Goal: Task Accomplishment & Management: Manage account settings

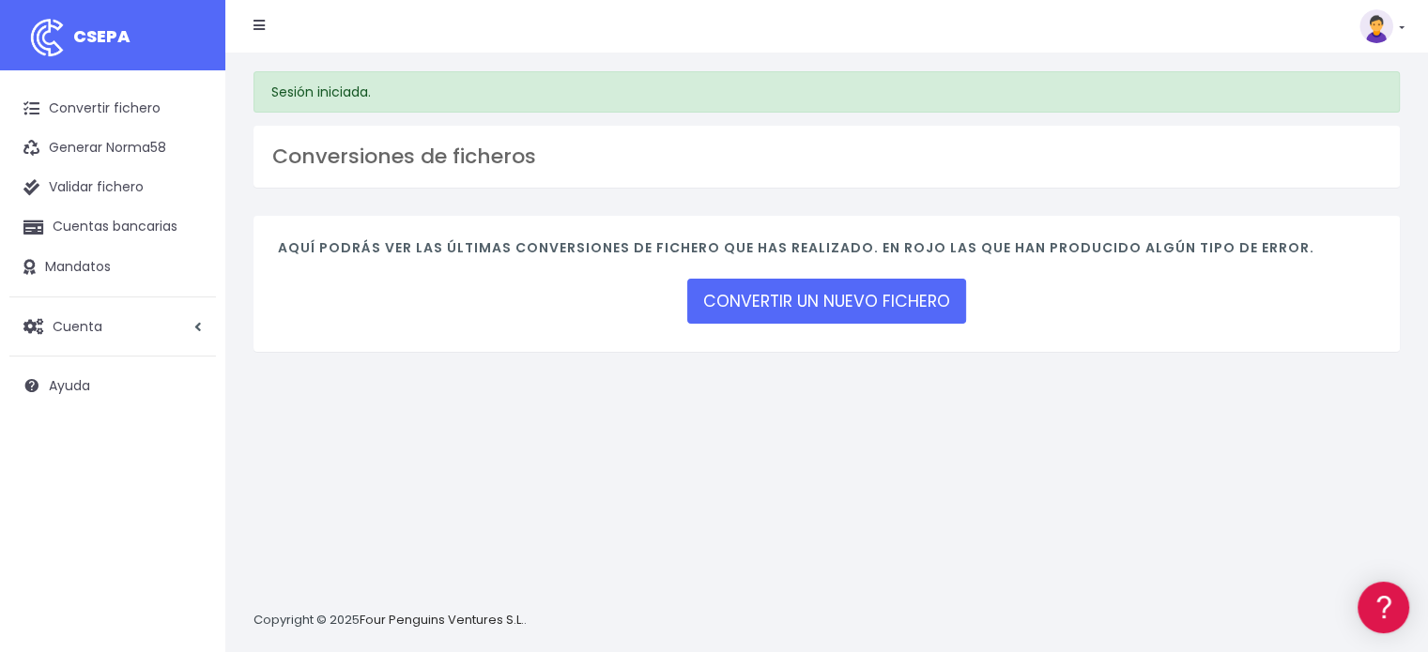
click at [1400, 24] on link at bounding box center [1381, 26] width 45 height 34
click at [92, 326] on span "Cuenta" at bounding box center [78, 325] width 50 height 19
click at [80, 375] on link "Perfiles" at bounding box center [123, 373] width 186 height 34
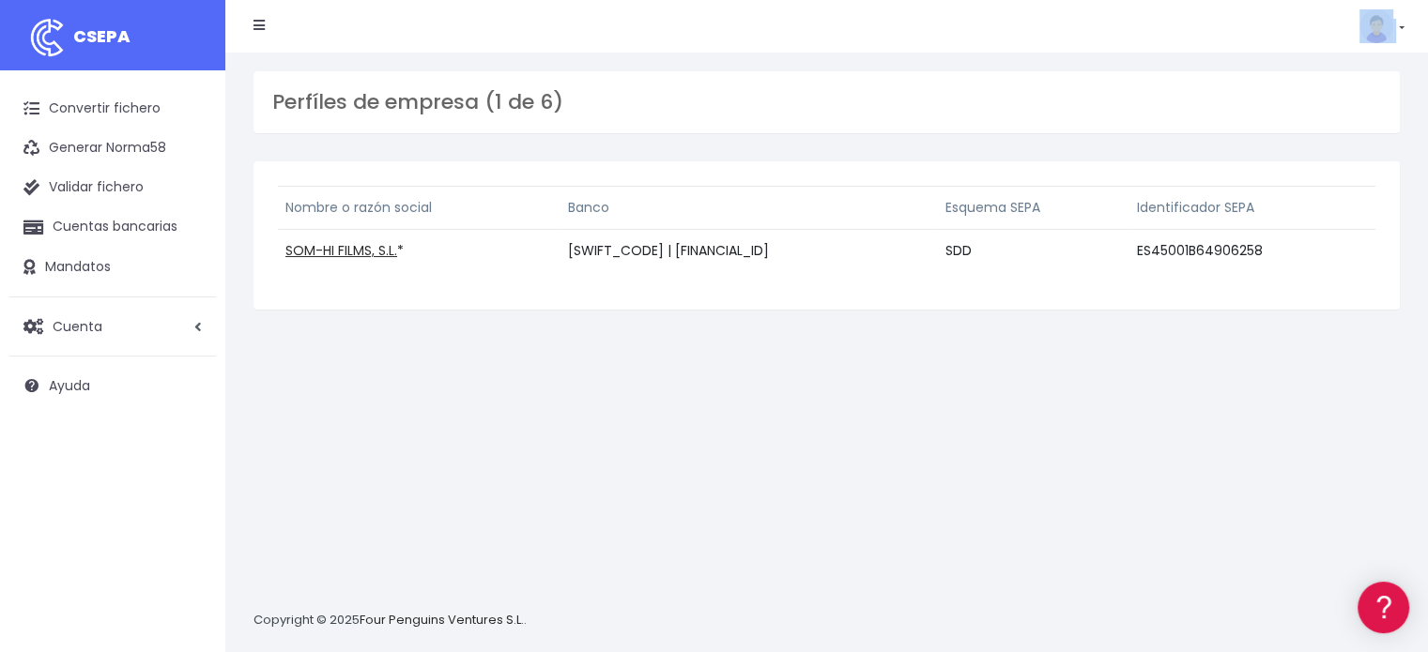
drag, startPoint x: 1404, startPoint y: 23, endPoint x: 1394, endPoint y: 26, distance: 11.0
click at [1398, 25] on nav "CSEPA Suscripción Facturación API Ayuda Salir" at bounding box center [826, 26] width 1202 height 53
click at [1400, 24] on link at bounding box center [1381, 26] width 45 height 34
click at [1325, 74] on link "Suscripción" at bounding box center [1339, 82] width 130 height 35
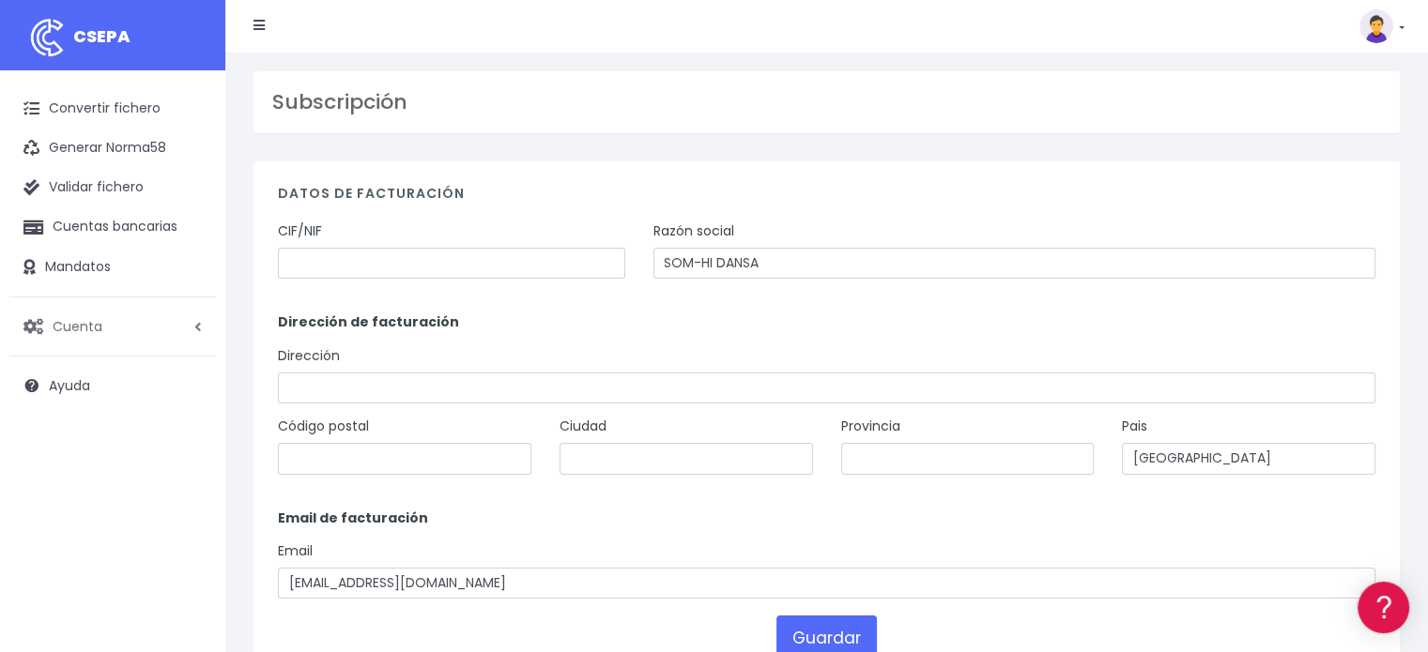
click at [78, 322] on span "Cuenta" at bounding box center [78, 325] width 50 height 19
click at [60, 367] on link "Perfiles" at bounding box center [123, 373] width 186 height 34
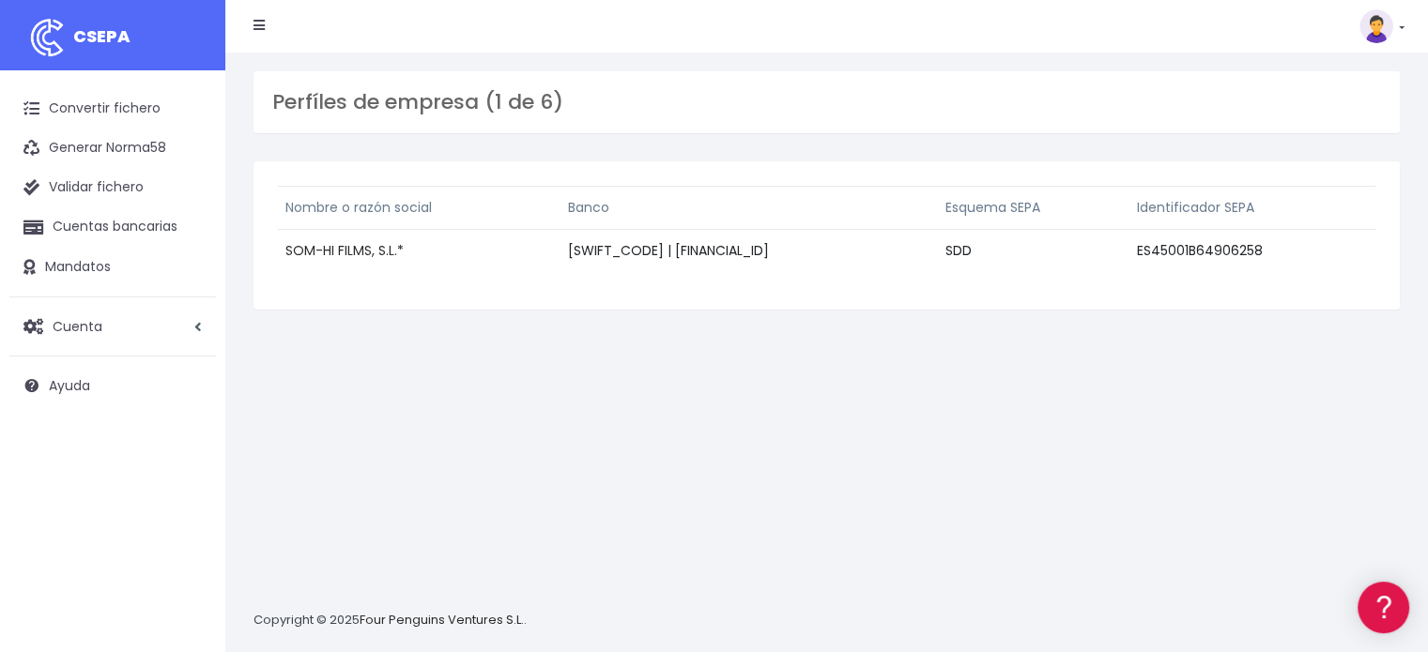
click at [339, 247] on link "SOM-HI FILMS, S.L." at bounding box center [341, 250] width 112 height 19
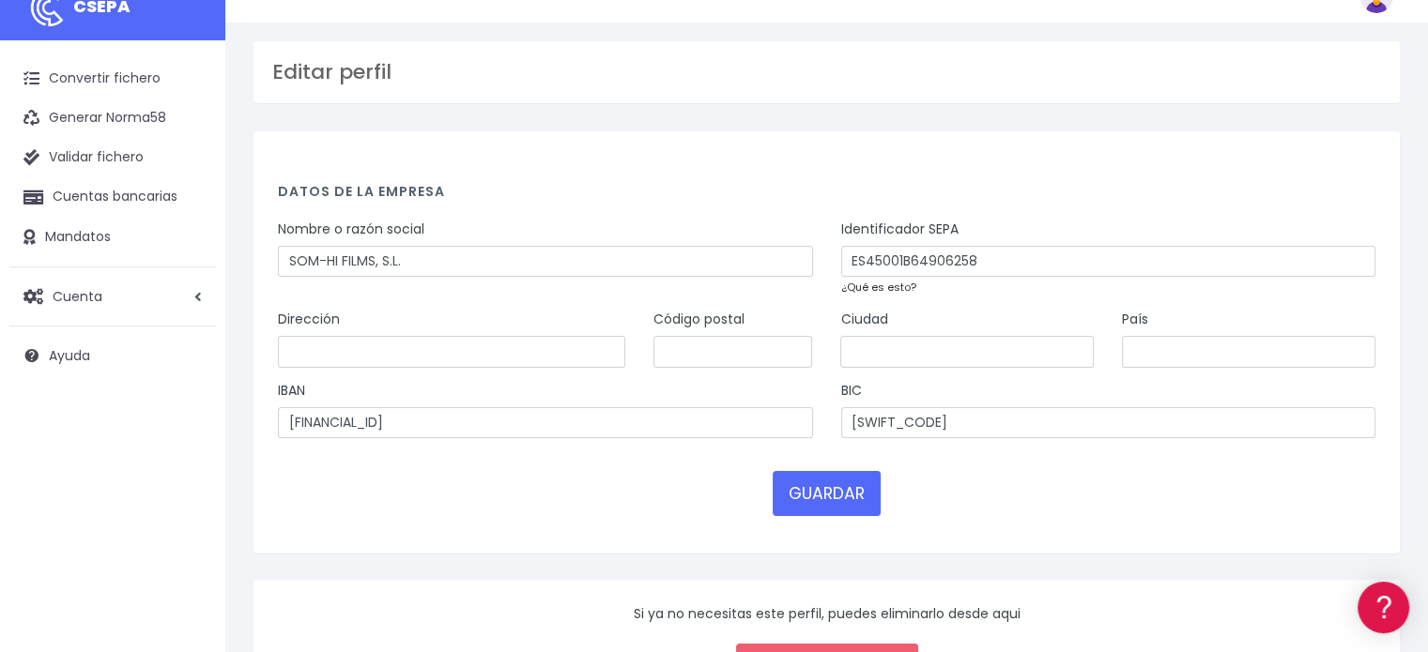
scroll to position [172, 0]
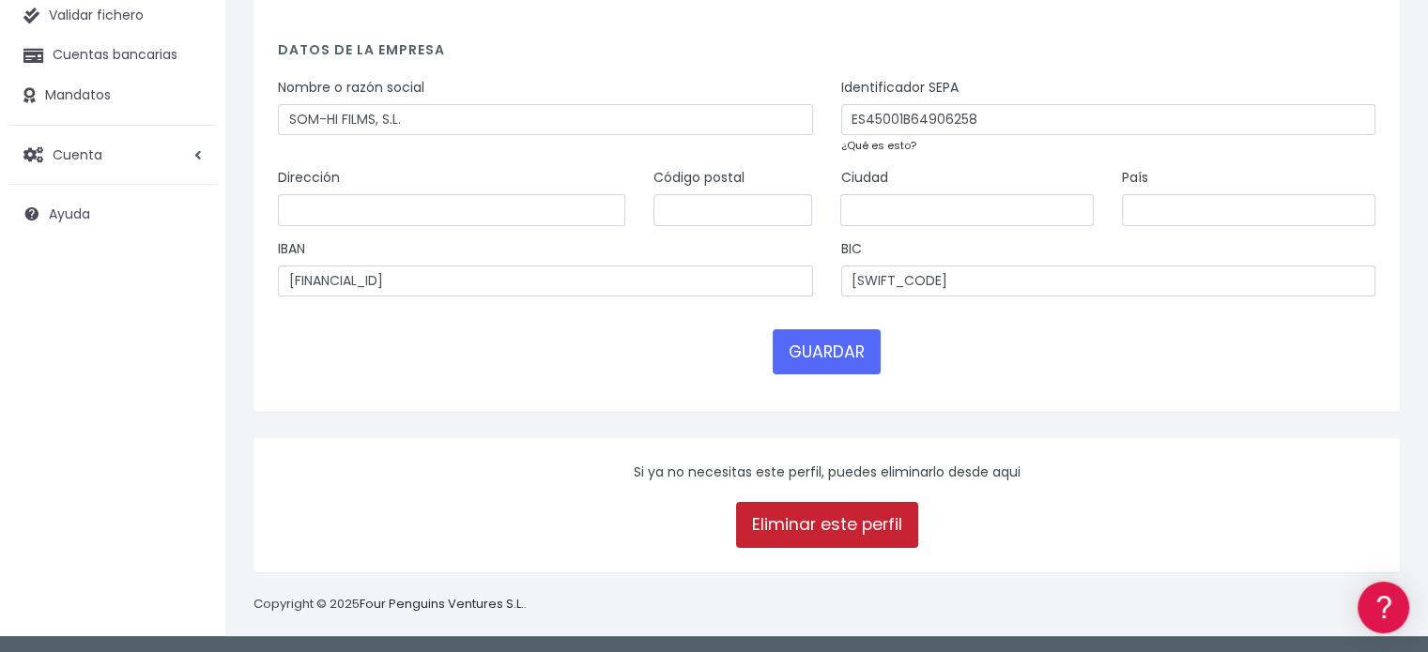
click at [833, 528] on link "Eliminar este perfil" at bounding box center [827, 524] width 182 height 45
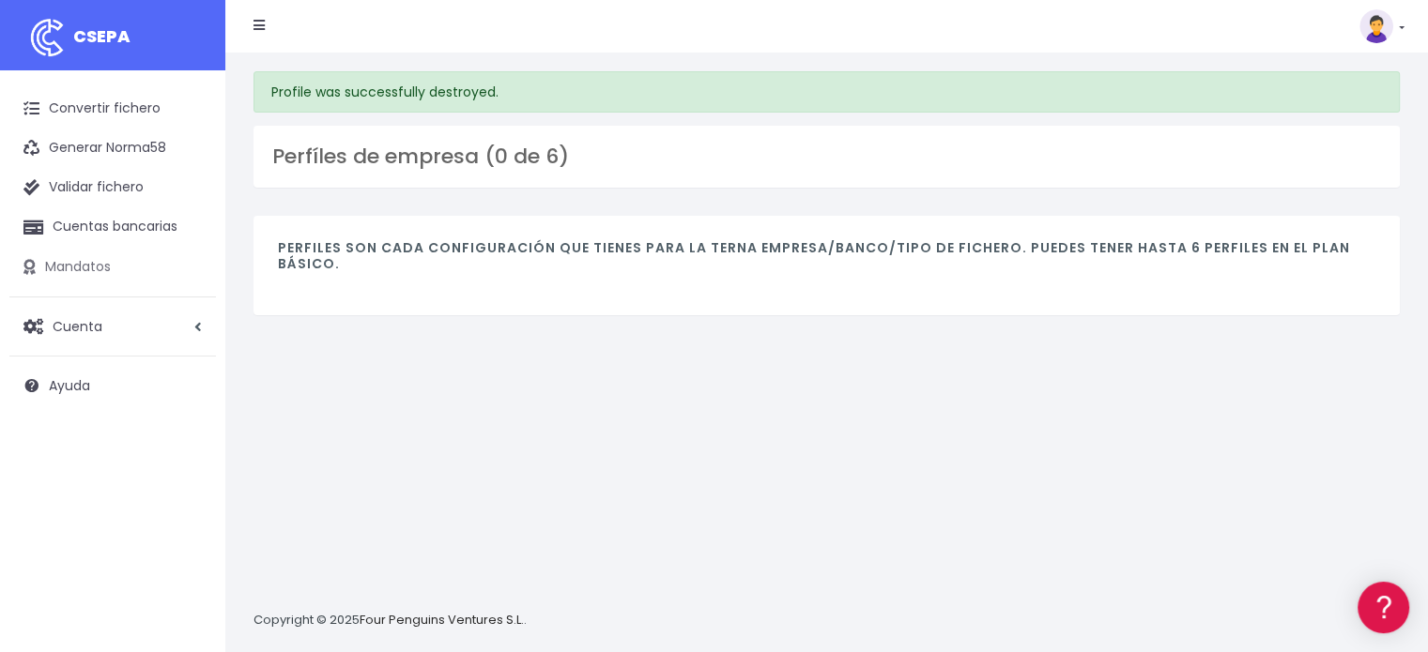
click at [90, 263] on link "Mandatos" at bounding box center [112, 267] width 207 height 39
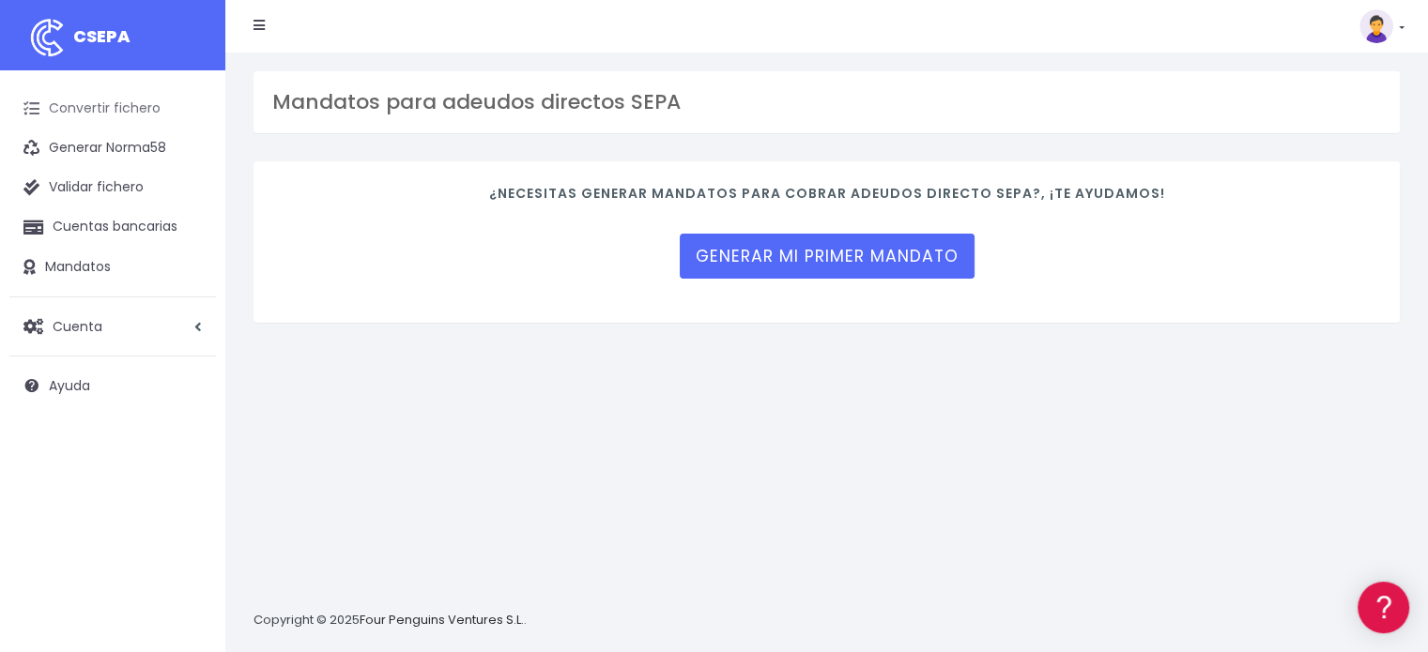
click at [117, 100] on link "Convertir fichero" at bounding box center [112, 108] width 207 height 39
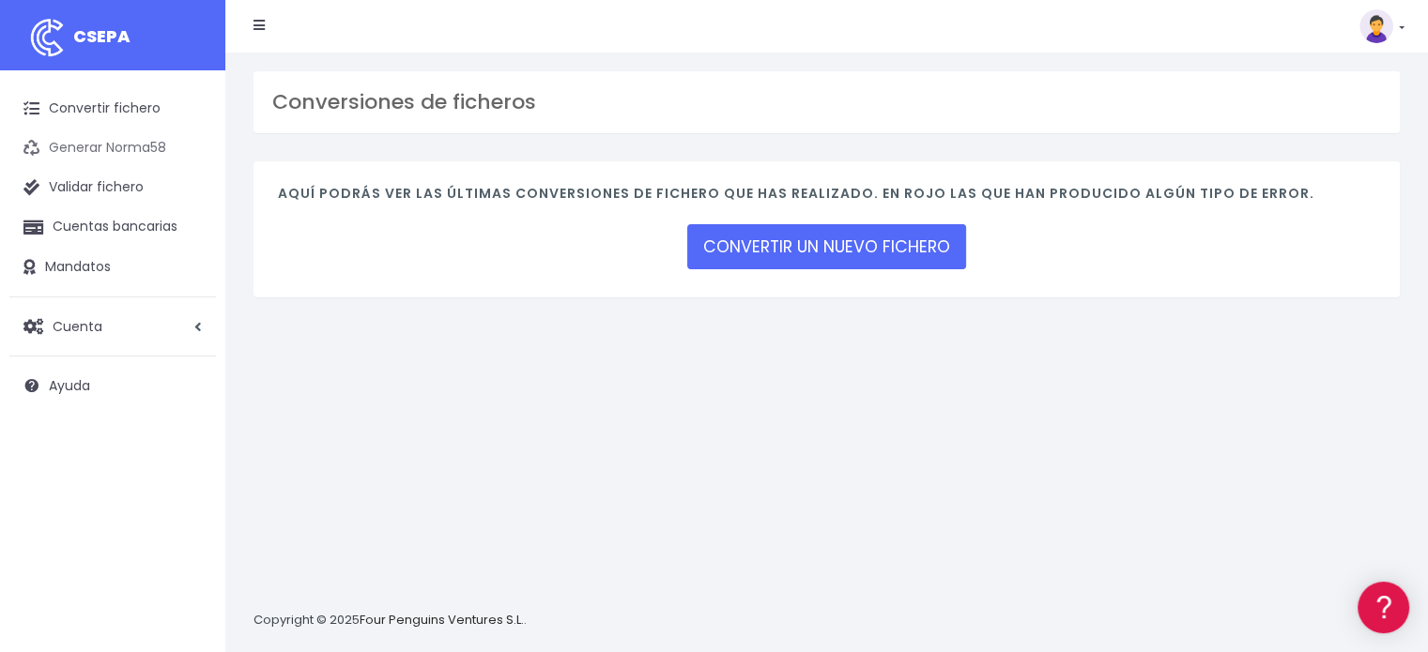
click at [109, 145] on link "Generar Norma58" at bounding box center [112, 148] width 207 height 39
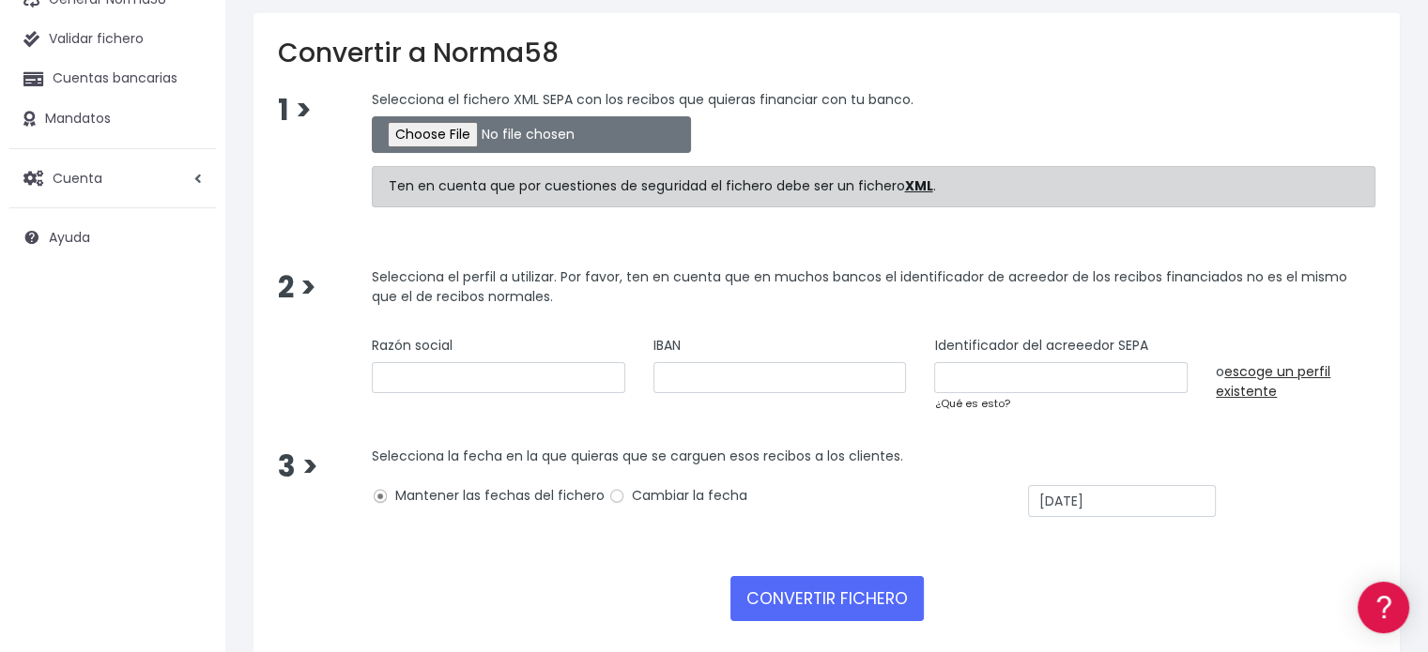
scroll to position [234, 0]
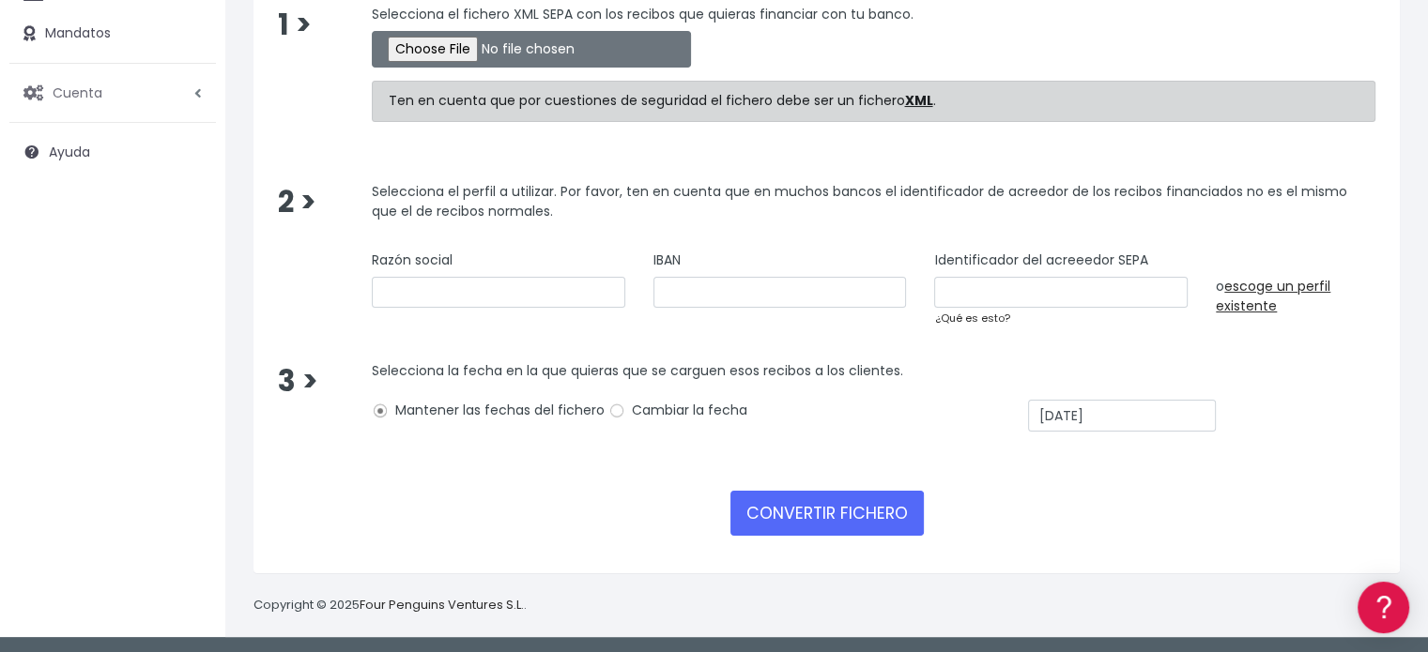
click at [74, 90] on span "Cuenta" at bounding box center [78, 92] width 50 height 19
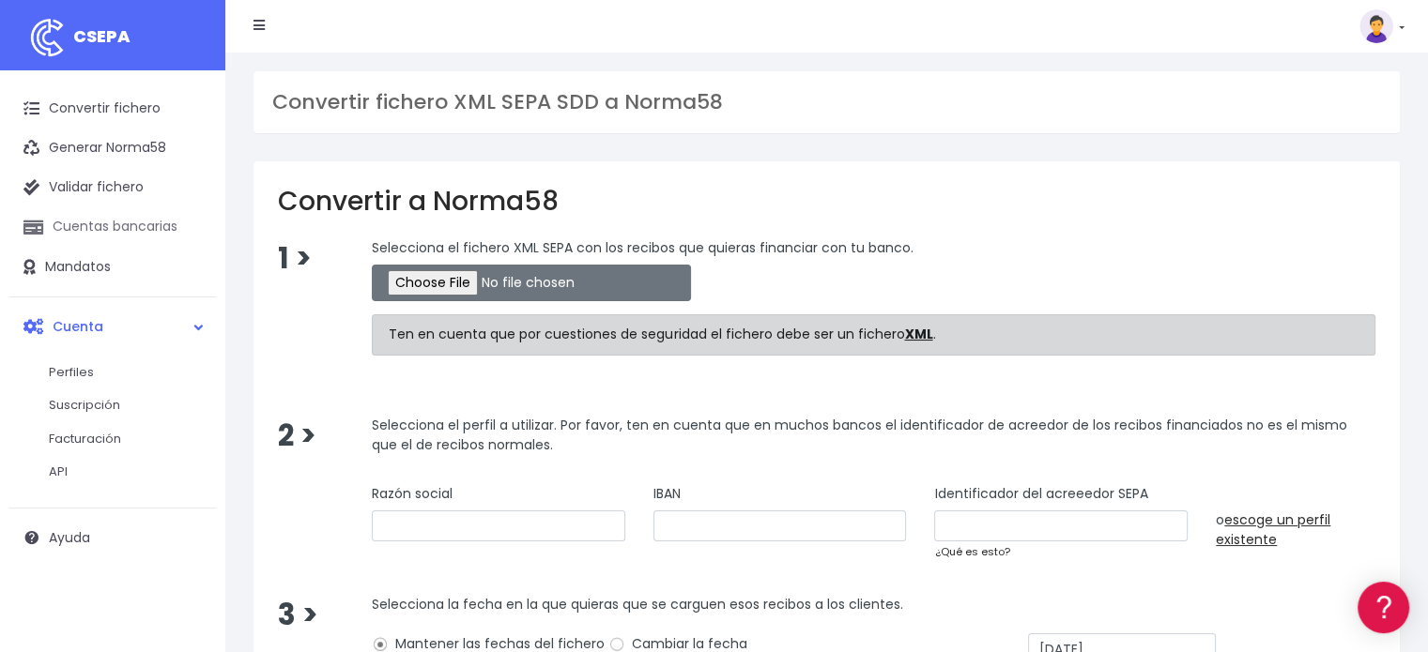
click at [101, 224] on link "Cuentas bancarias" at bounding box center [112, 226] width 207 height 39
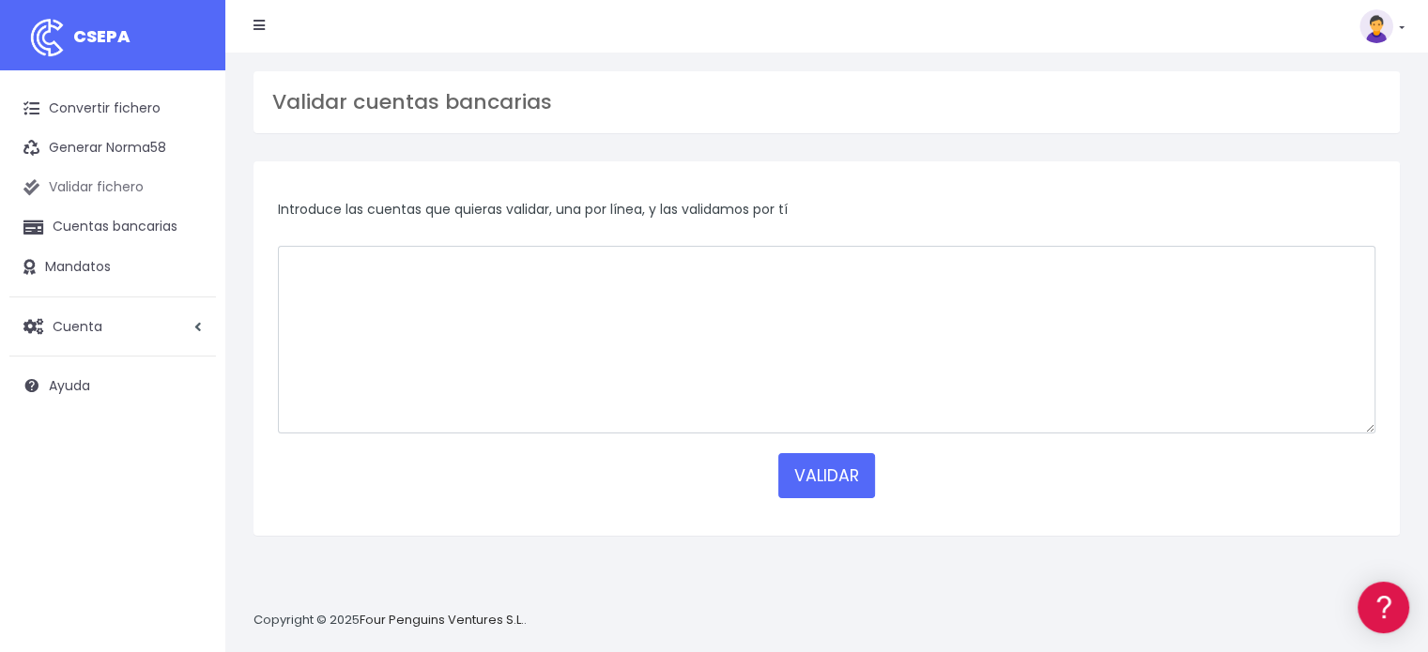
click at [108, 183] on link "Validar fichero" at bounding box center [112, 187] width 207 height 39
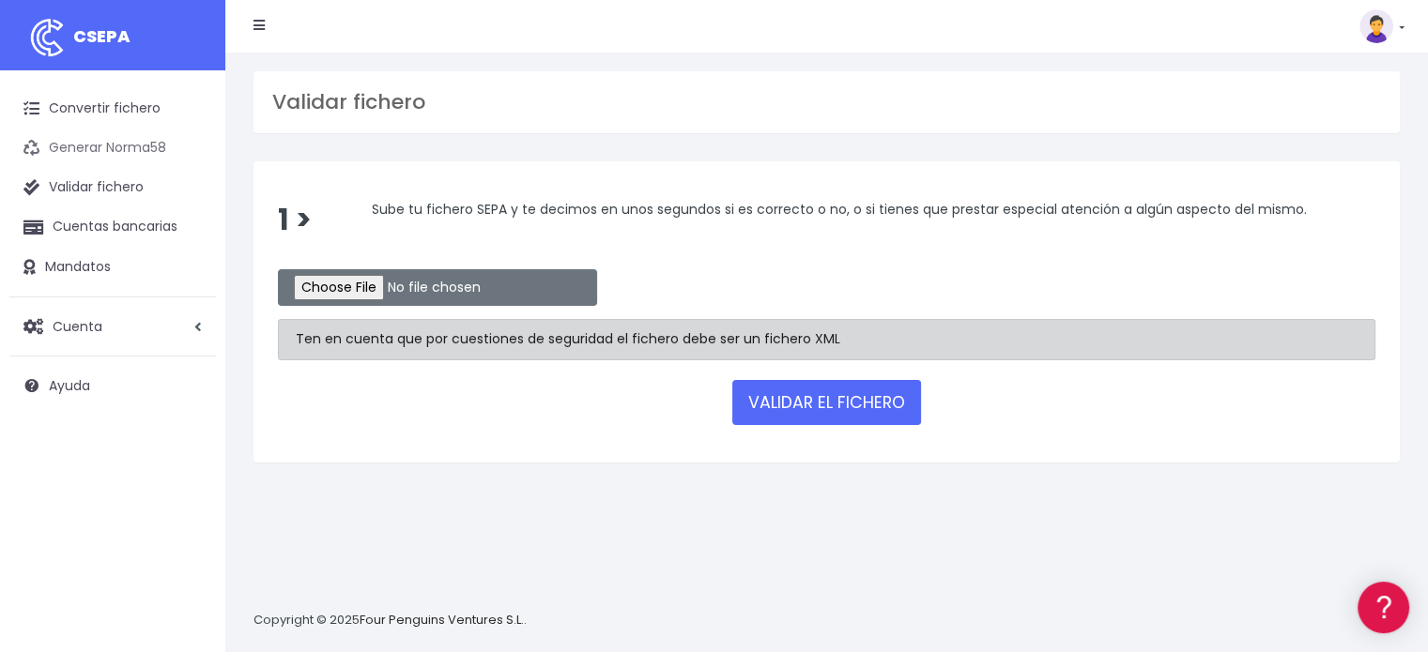
click at [104, 146] on link "Generar Norma58" at bounding box center [112, 148] width 207 height 39
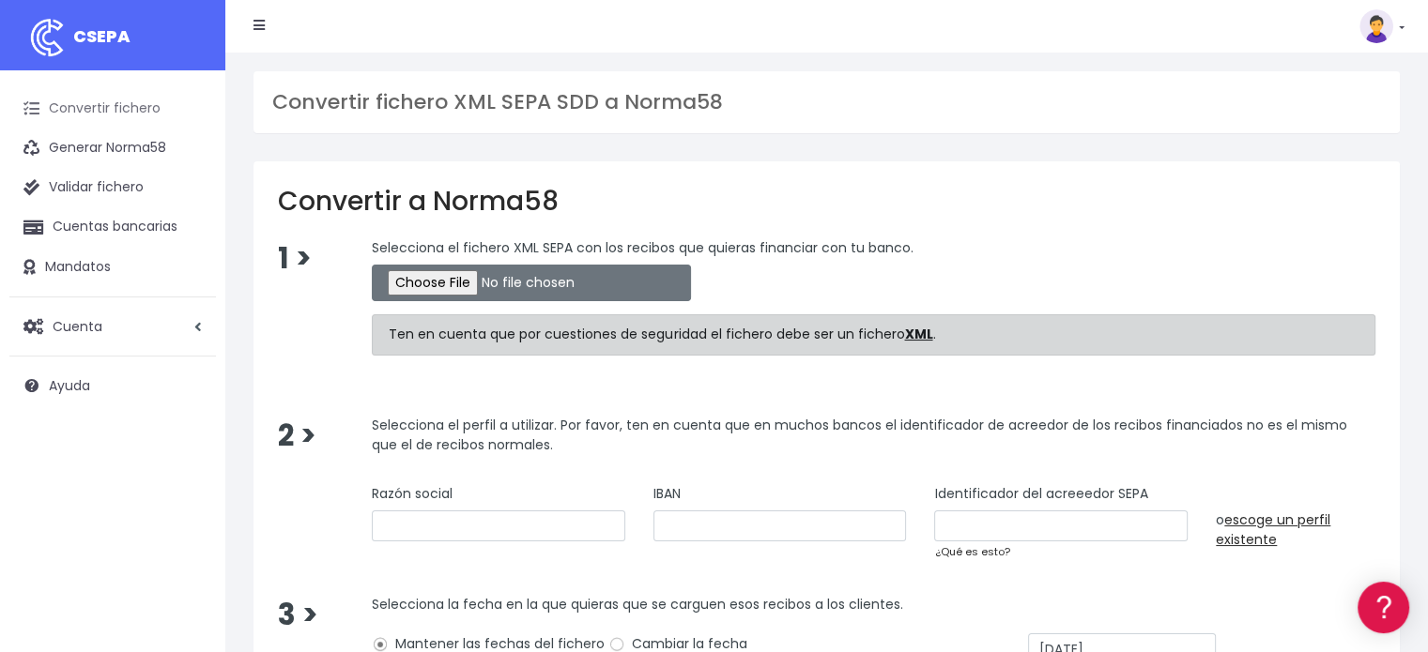
click at [113, 103] on link "Convertir fichero" at bounding box center [112, 108] width 207 height 39
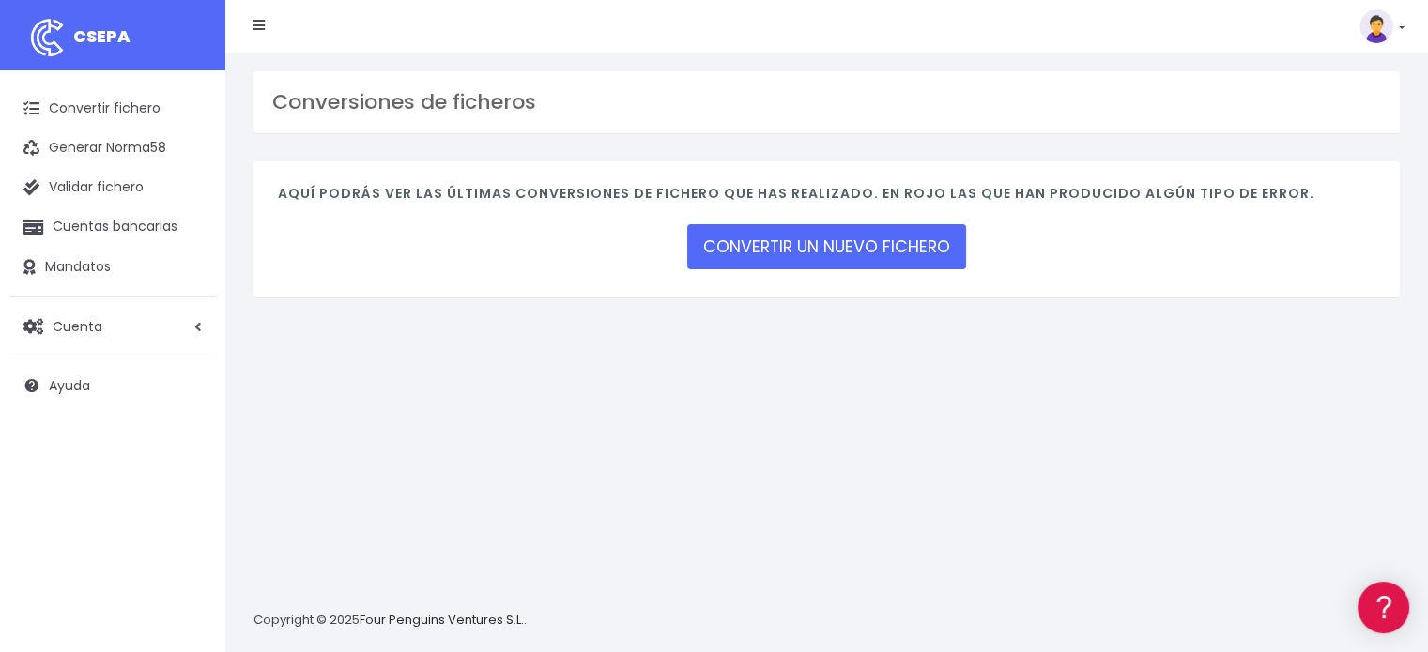
click at [258, 23] on icon at bounding box center [258, 25] width 11 height 13
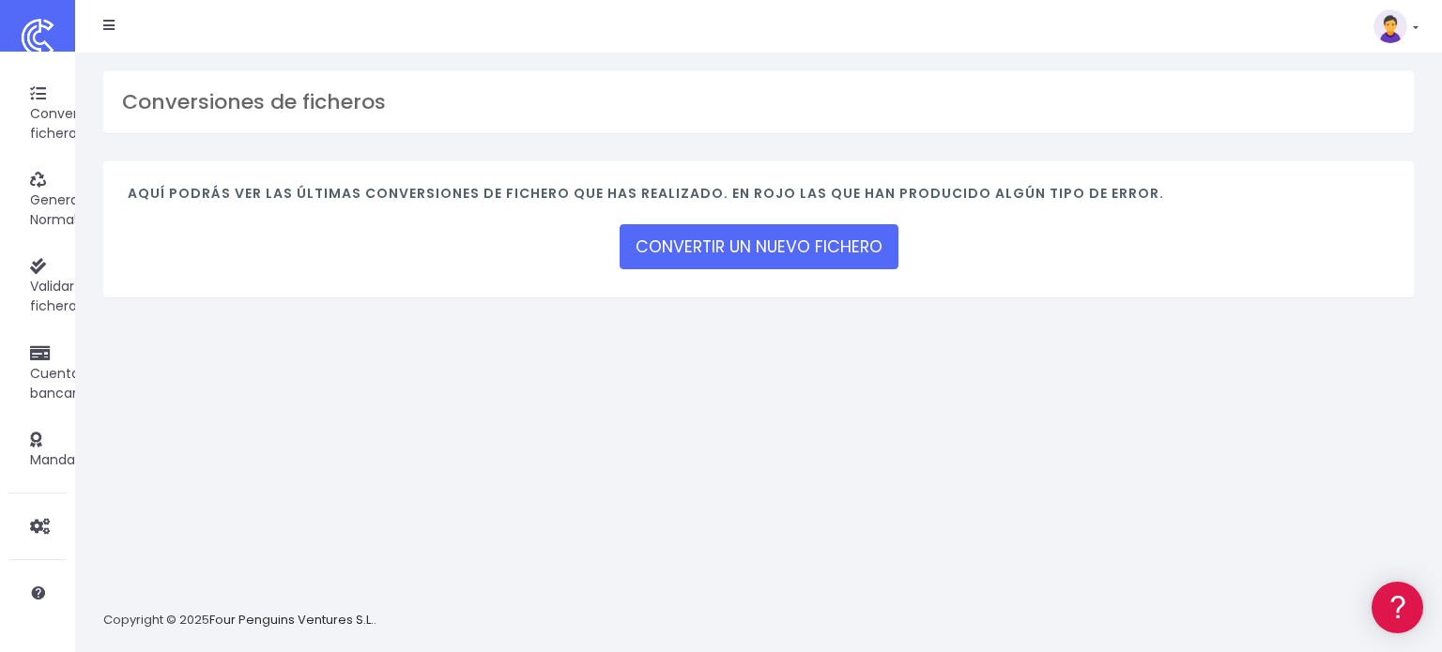
click at [110, 28] on icon at bounding box center [108, 25] width 11 height 13
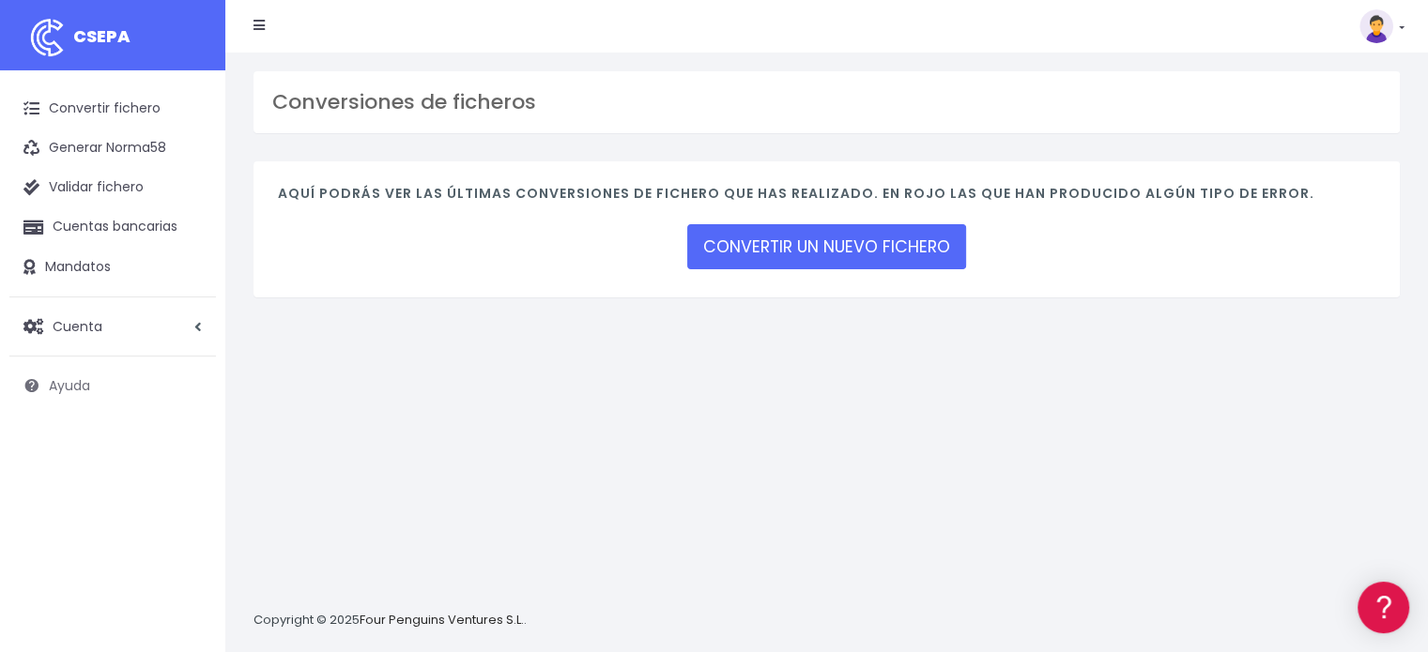
click at [113, 392] on link "Ayuda" at bounding box center [112, 385] width 207 height 39
click at [99, 323] on span "Cuenta" at bounding box center [78, 325] width 50 height 19
click at [62, 473] on link "API" at bounding box center [123, 472] width 186 height 34
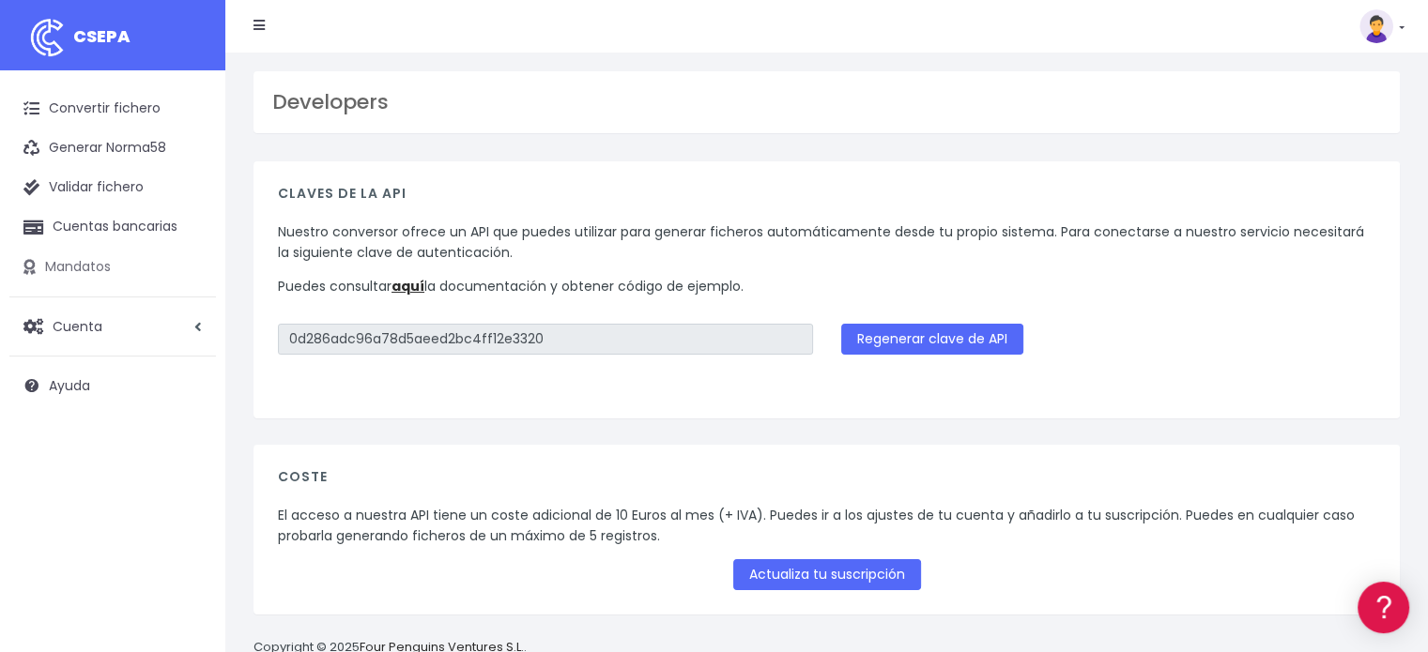
click at [98, 258] on link "Mandatos" at bounding box center [112, 267] width 207 height 39
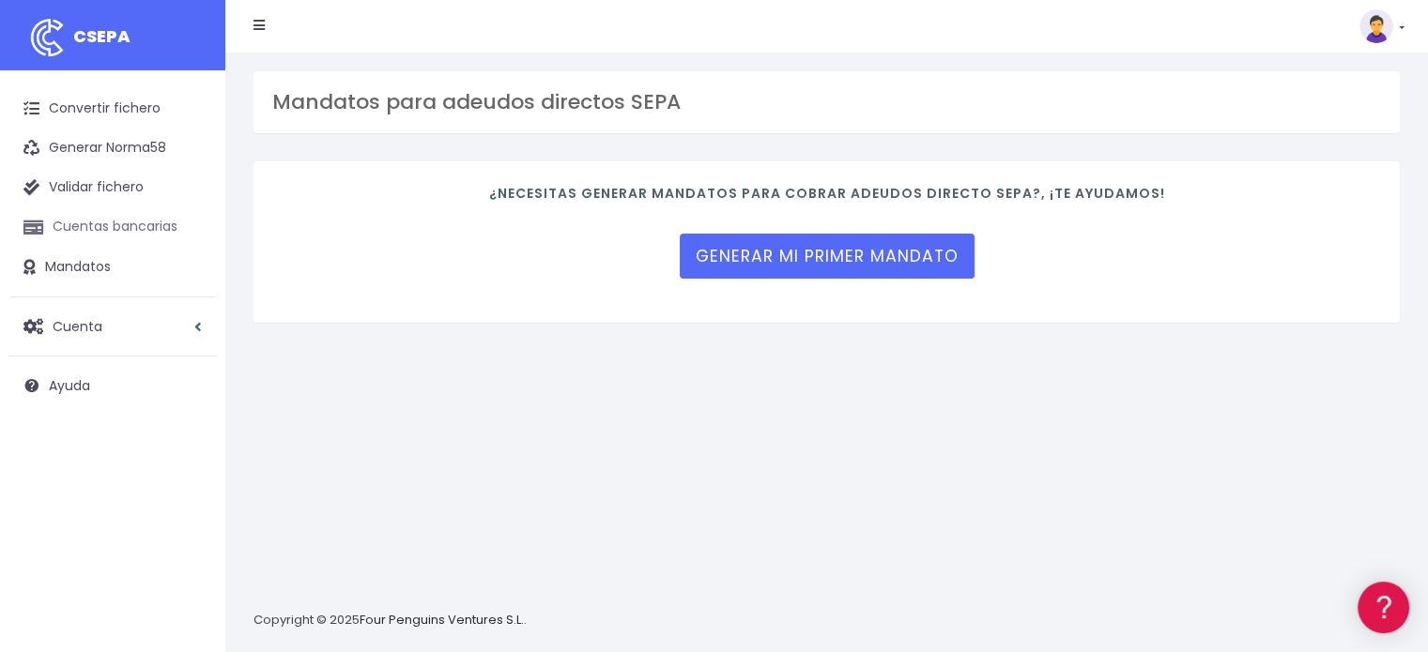
click at [121, 229] on link "Cuentas bancarias" at bounding box center [112, 226] width 207 height 39
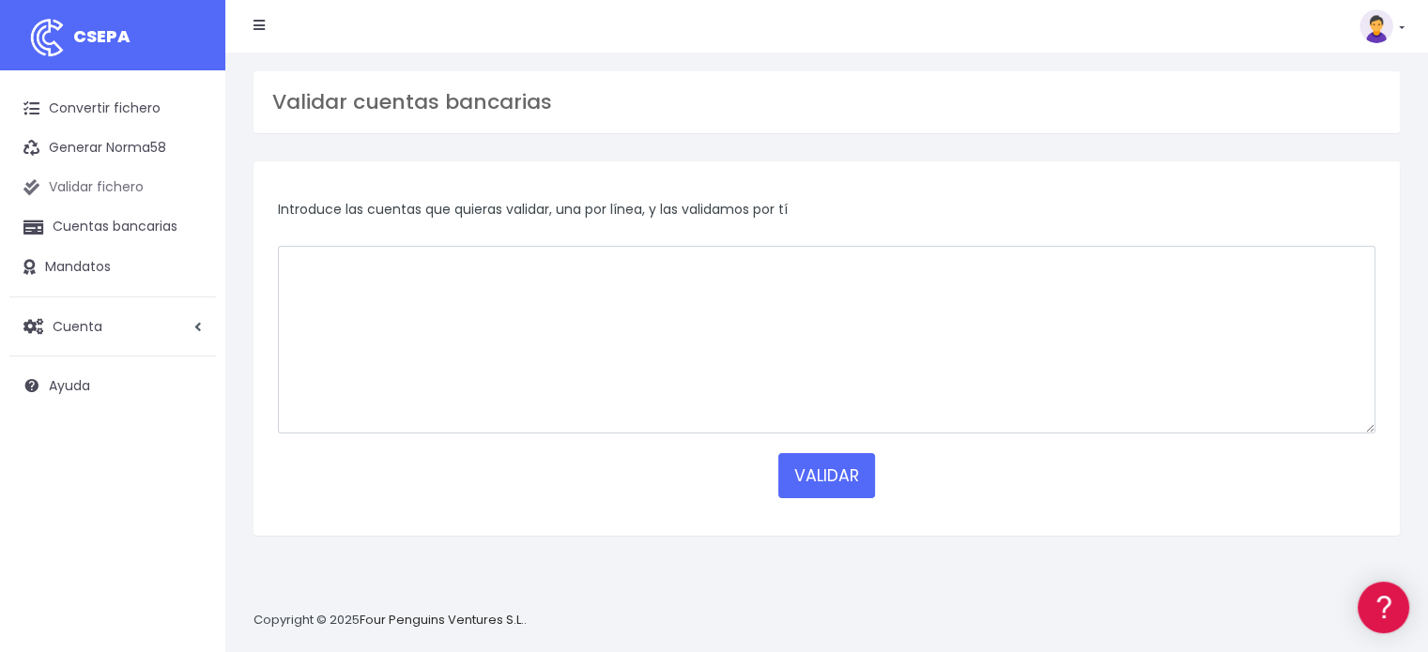
click at [102, 183] on link "Validar fichero" at bounding box center [112, 187] width 207 height 39
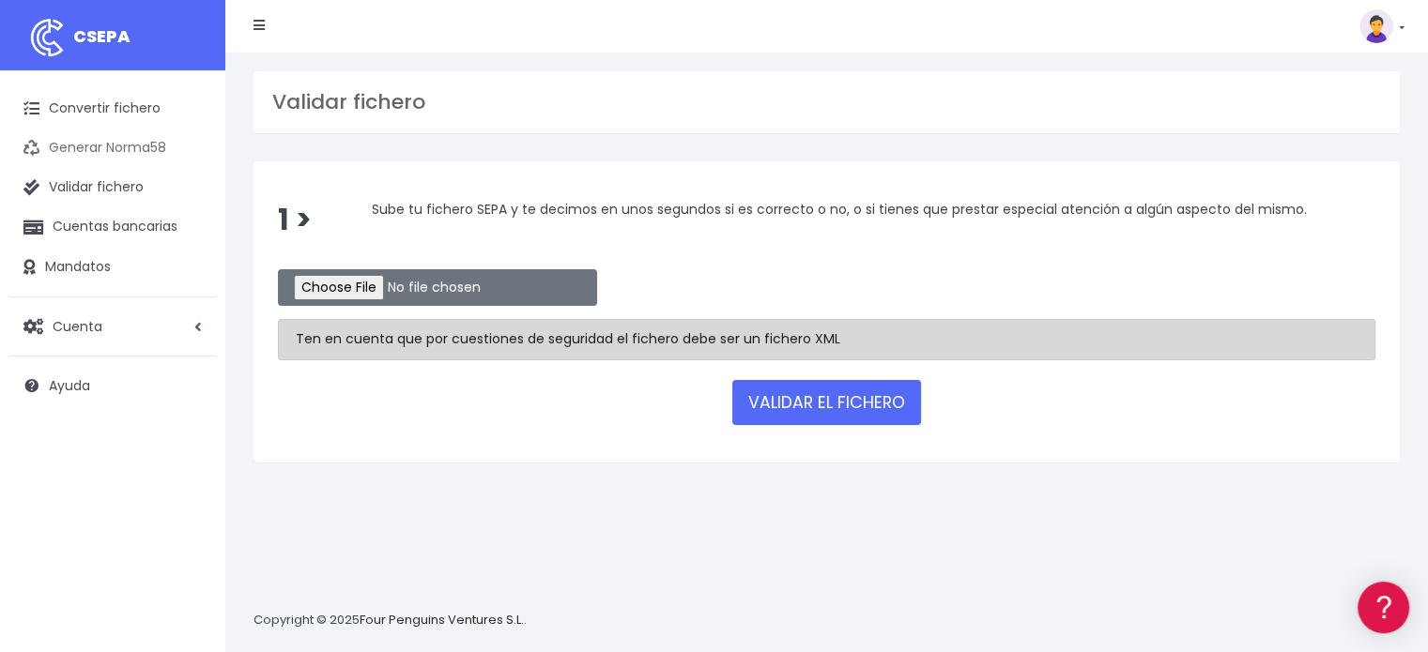
click at [113, 146] on link "Generar Norma58" at bounding box center [112, 148] width 207 height 39
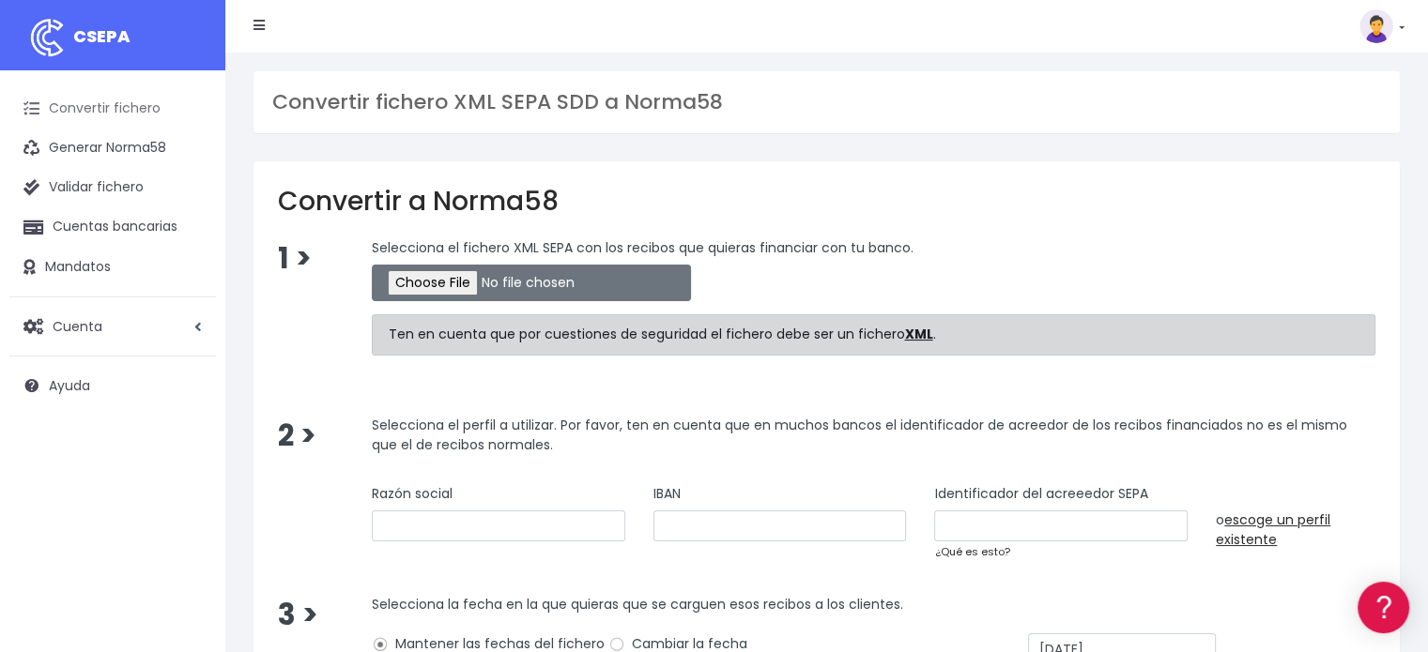
click at [54, 99] on link "Convertir fichero" at bounding box center [112, 108] width 207 height 39
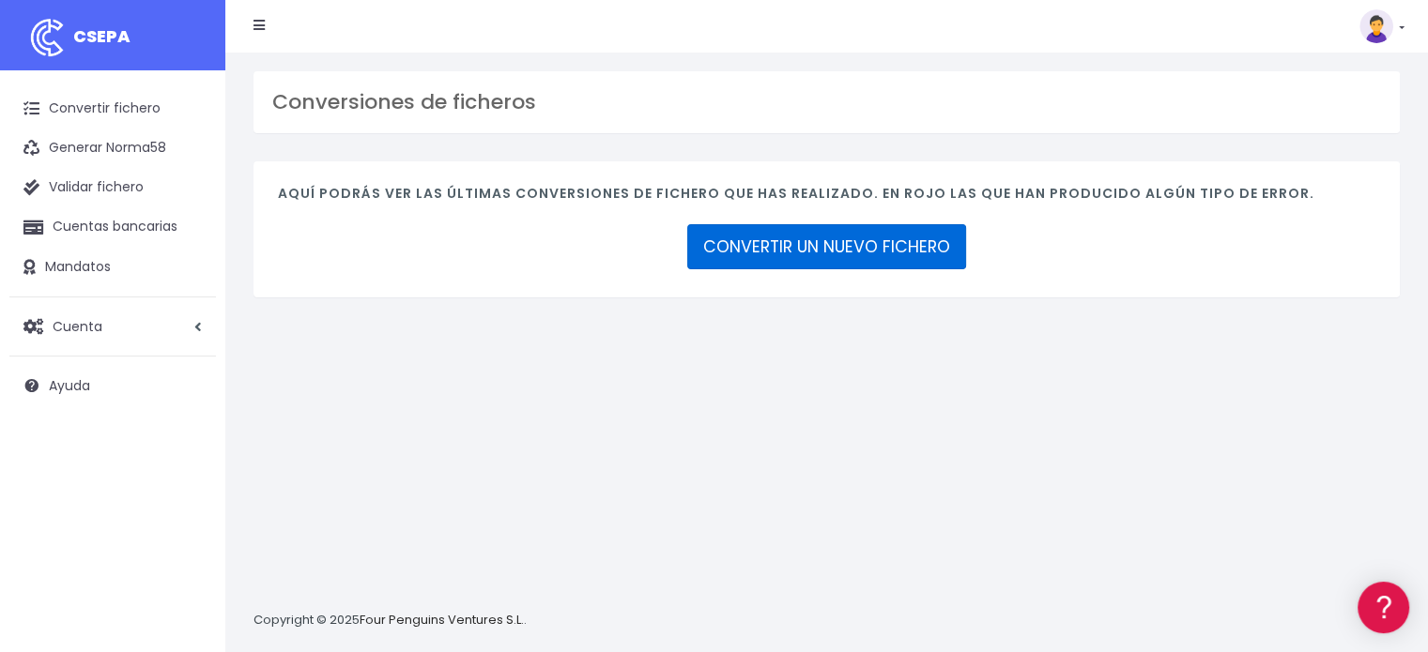
click at [840, 243] on link "CONVERTIR UN NUEVO FICHERO" at bounding box center [826, 246] width 279 height 45
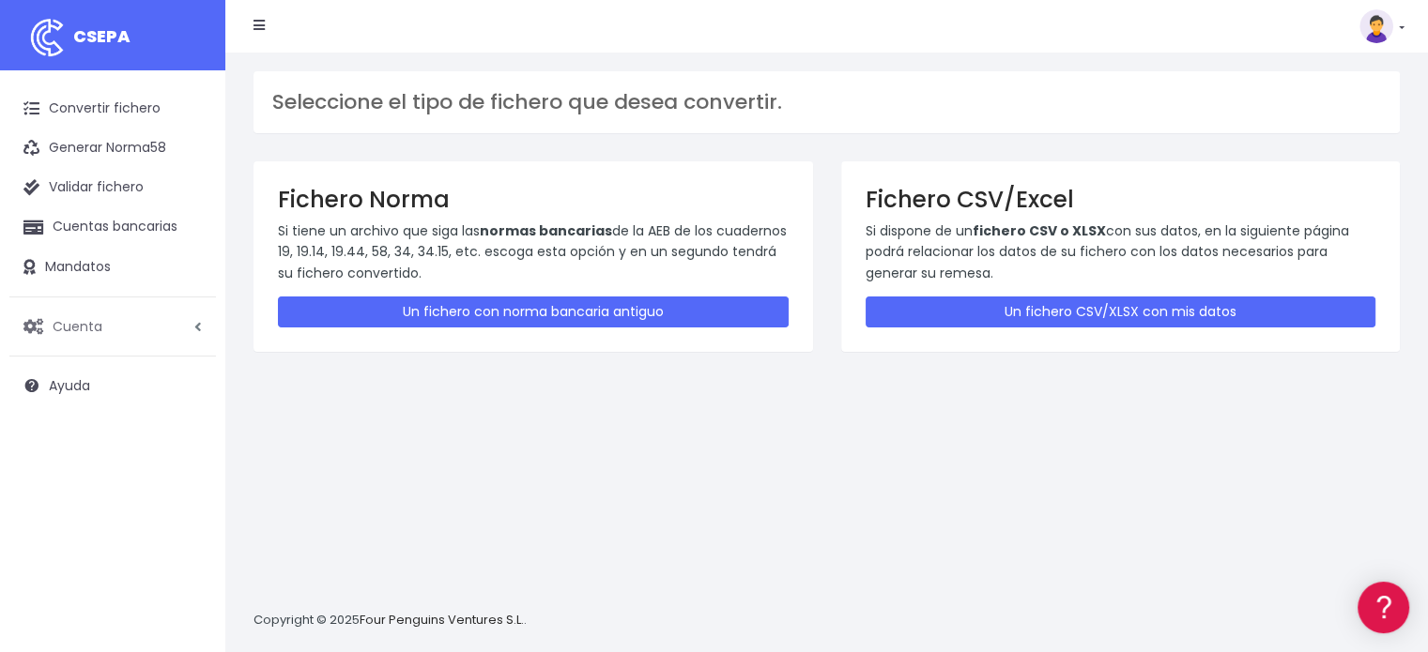
click at [74, 329] on span "Cuenta" at bounding box center [78, 325] width 50 height 19
click at [535, 492] on div "Seleccione el tipo de fichero que desea convertir. Fichero Norma Si tiene un ar…" at bounding box center [826, 353] width 1202 height 600
click at [86, 102] on link "Convertir fichero" at bounding box center [112, 108] width 207 height 39
click at [94, 103] on link "Convertir fichero" at bounding box center [112, 108] width 207 height 39
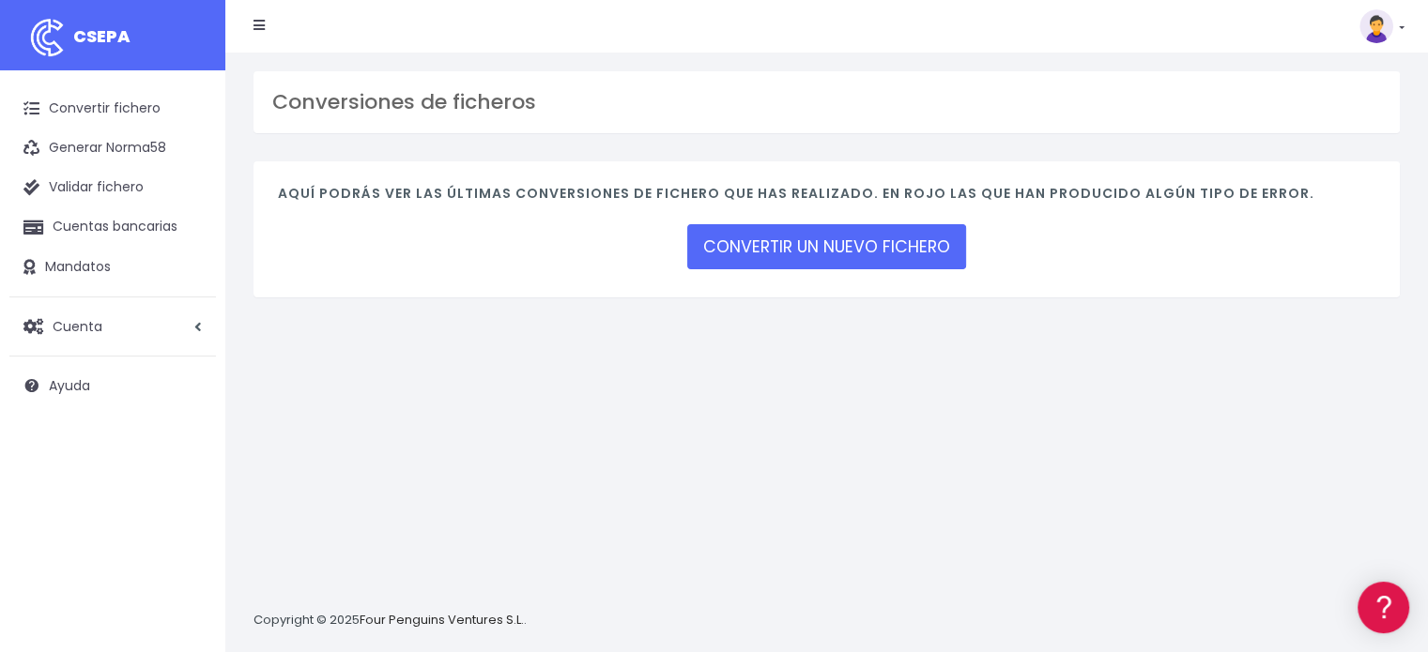
click at [1384, 25] on img at bounding box center [1376, 26] width 34 height 34
click at [1325, 206] on link "Ayuda" at bounding box center [1339, 206] width 130 height 35
click at [1397, 23] on link at bounding box center [1381, 26] width 45 height 34
click at [1325, 93] on link "Suscripción" at bounding box center [1339, 82] width 130 height 35
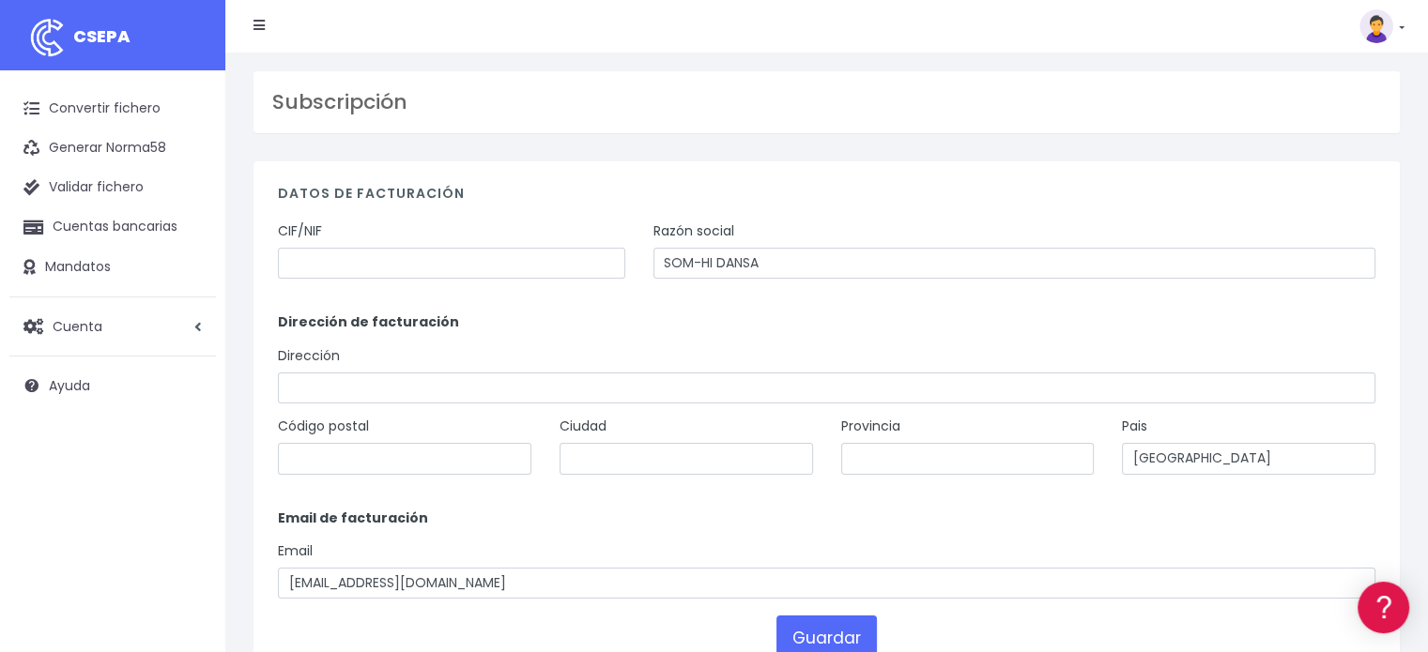
click at [1400, 29] on link at bounding box center [1381, 26] width 45 height 34
click at [1325, 251] on link "Salir" at bounding box center [1339, 260] width 130 height 35
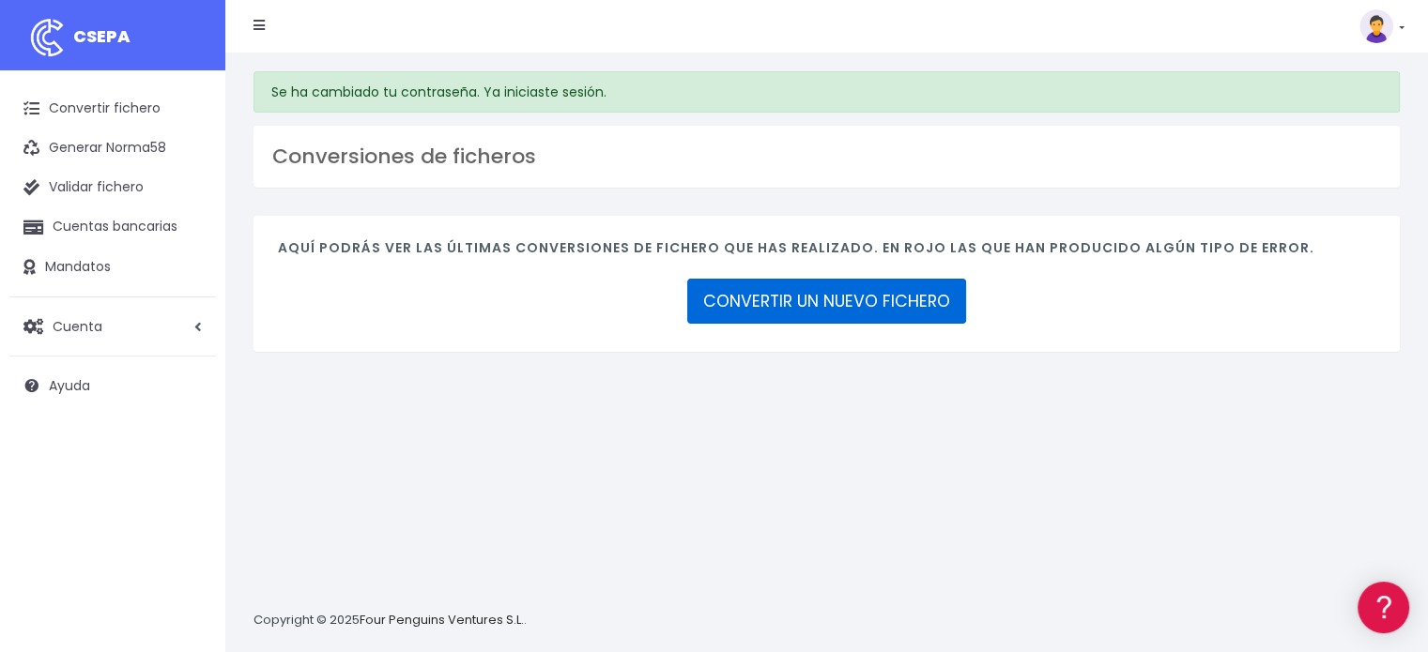
click at [829, 291] on link "CONVERTIR UN NUEVO FICHERO" at bounding box center [826, 301] width 279 height 45
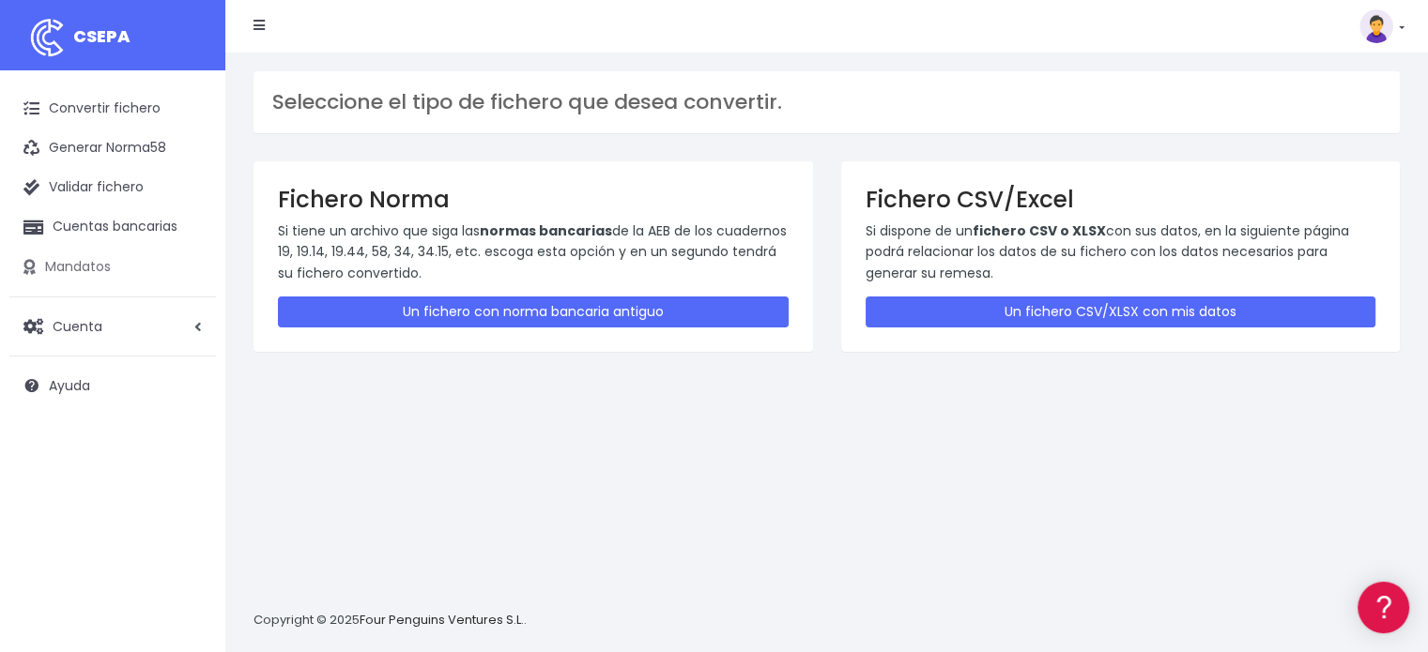
click at [60, 265] on link "Mandatos" at bounding box center [112, 267] width 207 height 39
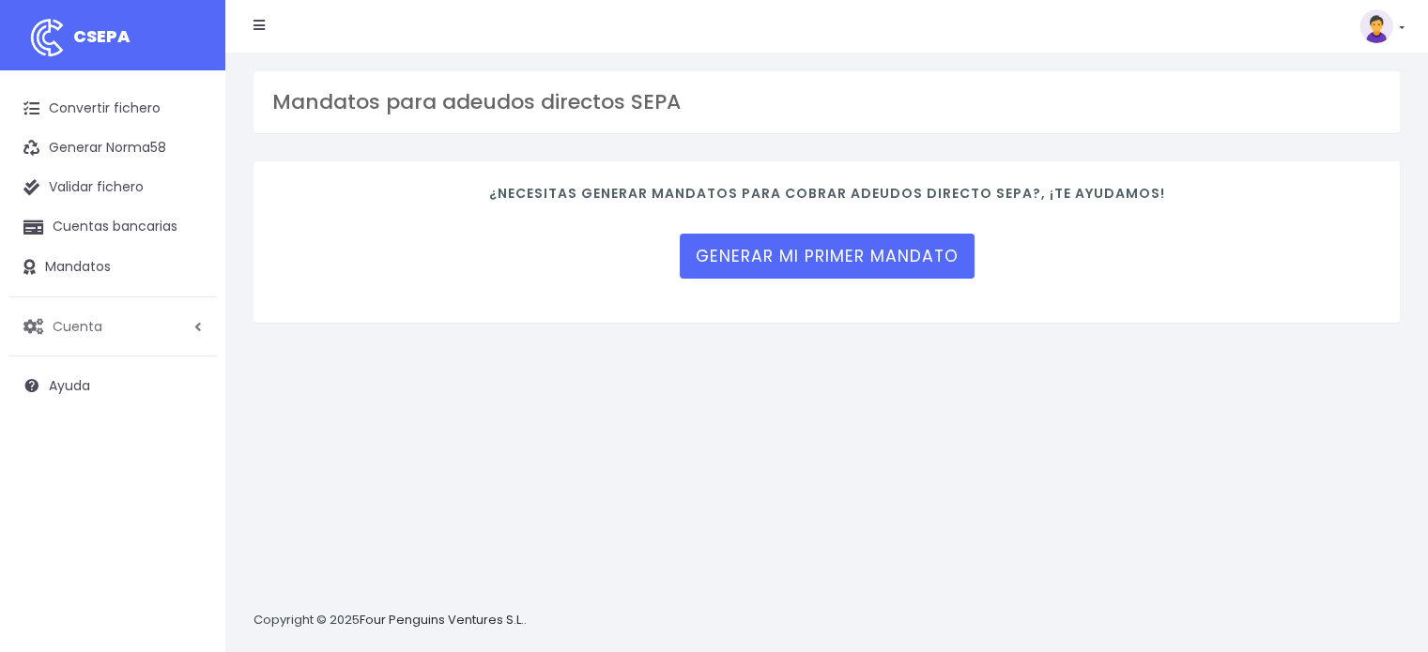
click at [86, 322] on span "Cuenta" at bounding box center [78, 325] width 50 height 19
click at [78, 375] on link "Perfiles" at bounding box center [123, 373] width 186 height 34
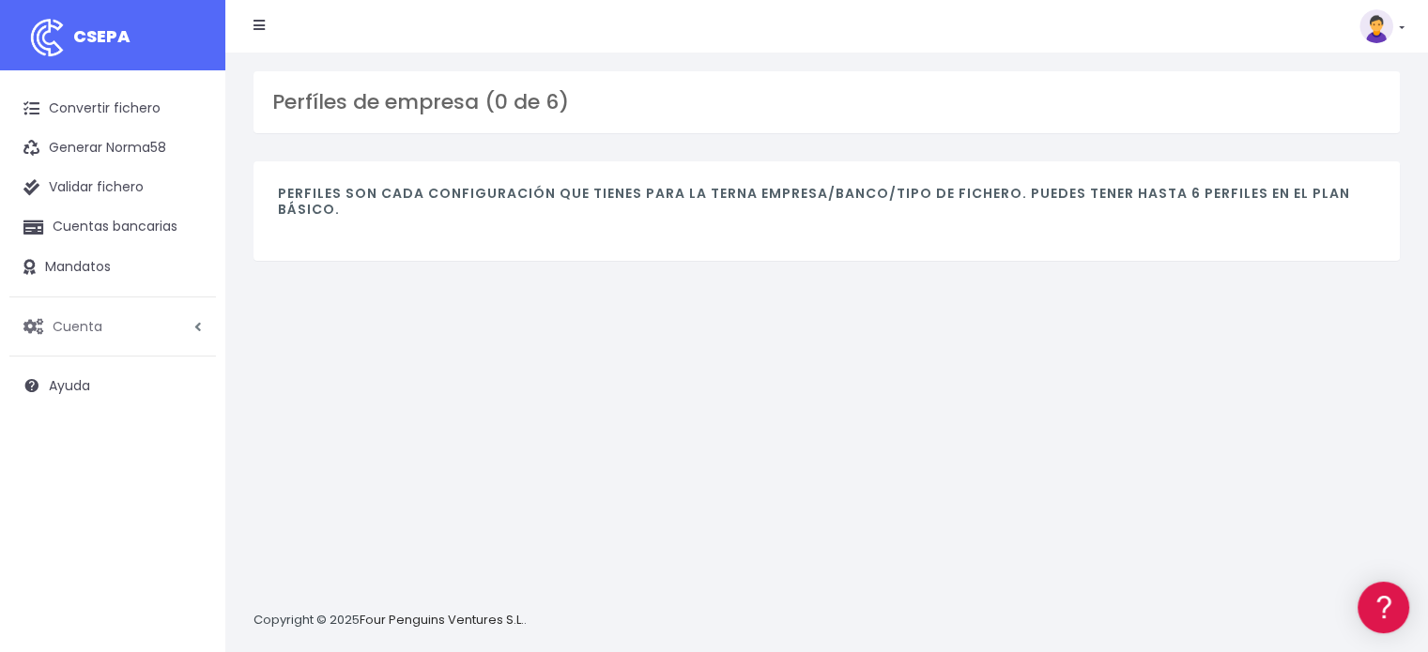
click at [199, 316] on link "Cuenta" at bounding box center [112, 326] width 207 height 39
click at [104, 404] on link "Suscripción" at bounding box center [123, 406] width 186 height 34
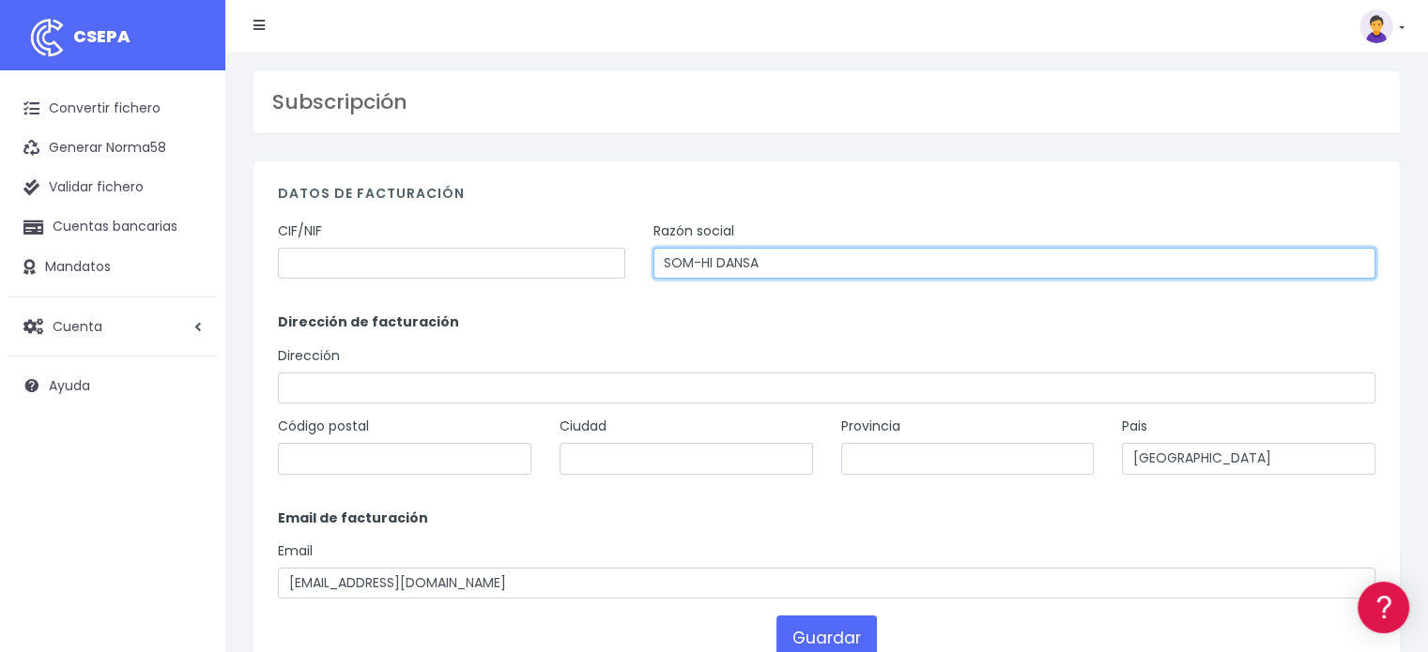
drag, startPoint x: 639, startPoint y: 255, endPoint x: 601, endPoint y: 254, distance: 38.5
click at [601, 254] on div "CIF/NIF Razón social SOM-HI DANSA" at bounding box center [826, 257] width 1125 height 71
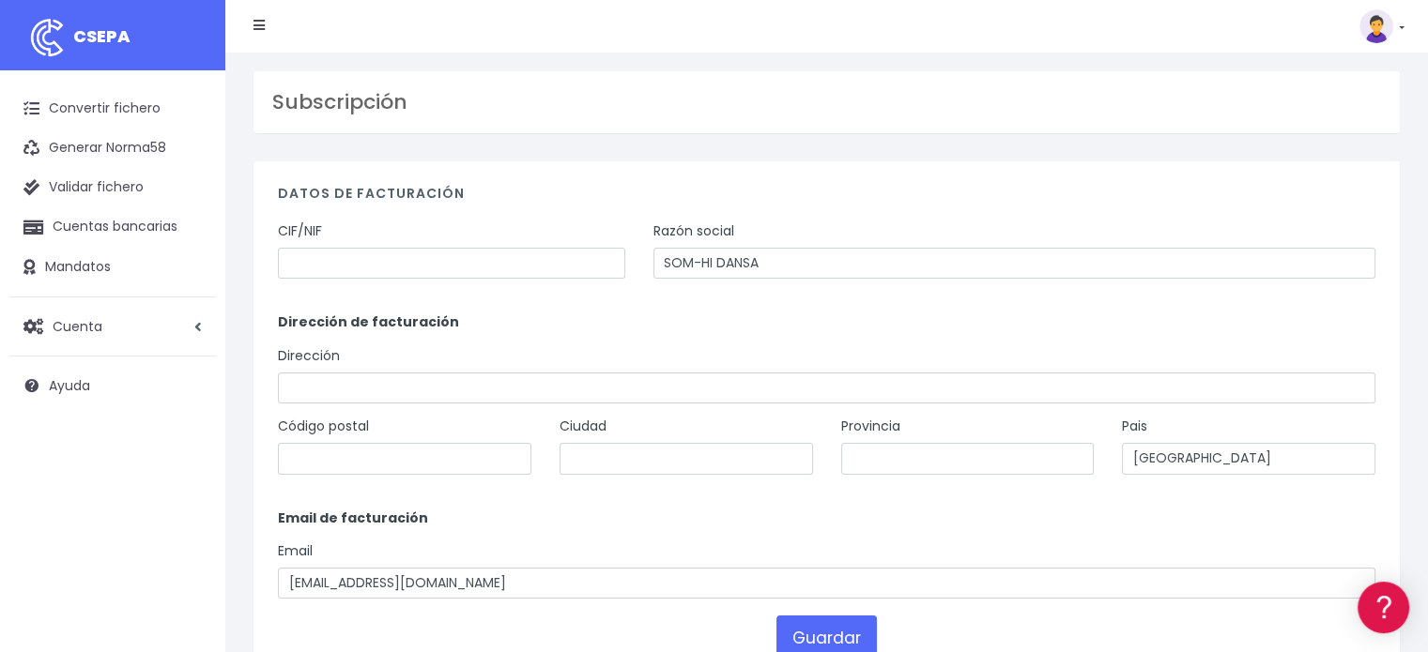
click at [1381, 26] on img at bounding box center [1376, 26] width 34 height 34
click at [1322, 258] on link "Salir" at bounding box center [1339, 260] width 130 height 35
